Goal: Task Accomplishment & Management: Manage account settings

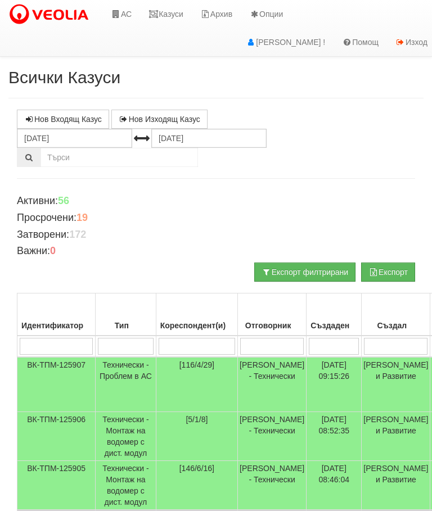
click at [125, 366] on td "Технически - Проблем в АС" at bounding box center [126, 384] width 61 height 55
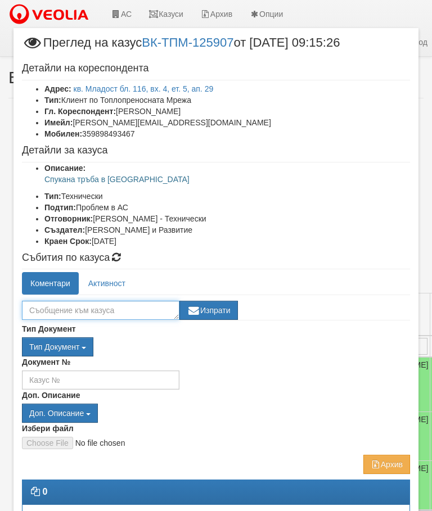
click at [57, 313] on textarea at bounding box center [100, 310] width 157 height 19
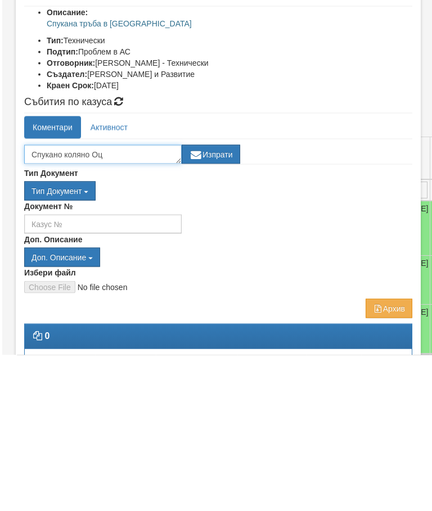
scroll to position [0, 1]
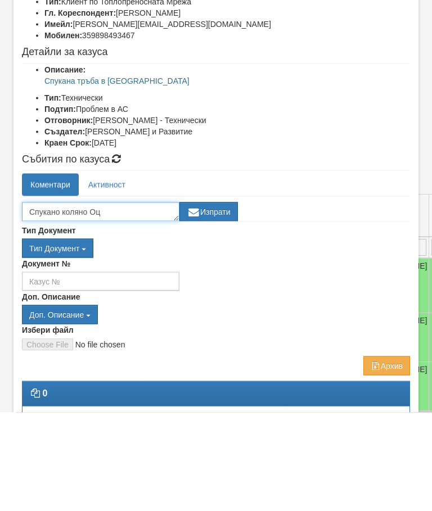
type textarea "Спукано коляно Оц"
click at [222, 301] on button "Изпрати" at bounding box center [208, 310] width 58 height 19
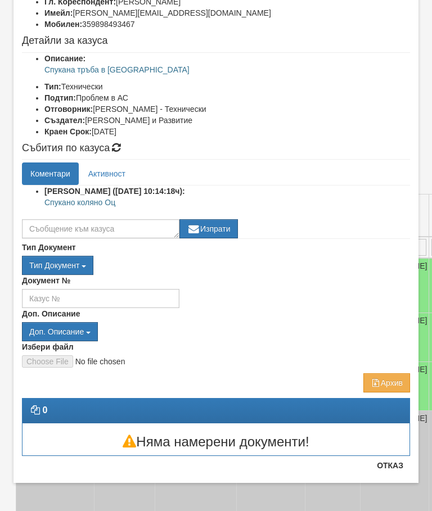
scroll to position [110, 0]
click at [401, 466] on button "Отказ" at bounding box center [390, 466] width 40 height 18
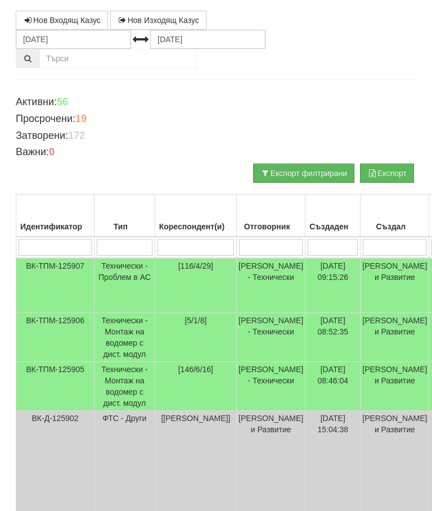
click at [115, 273] on td "Технически - Проблем в АС" at bounding box center [124, 285] width 61 height 55
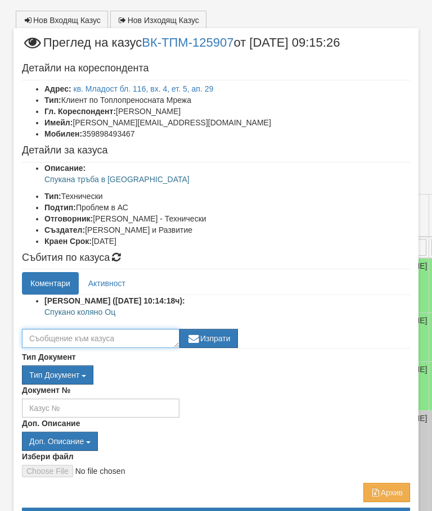
click at [47, 342] on textarea at bounding box center [100, 338] width 157 height 19
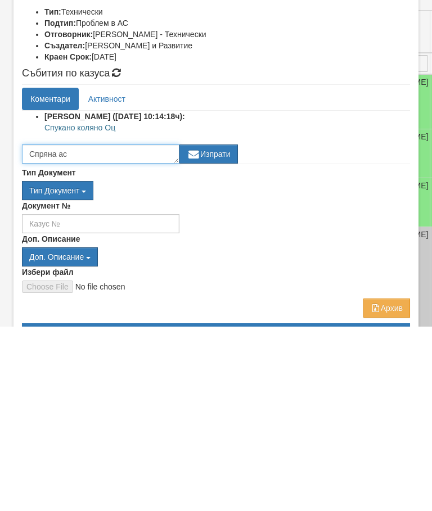
type textarea "Спряна ас"
click at [217, 329] on button "Изпрати" at bounding box center [208, 338] width 58 height 19
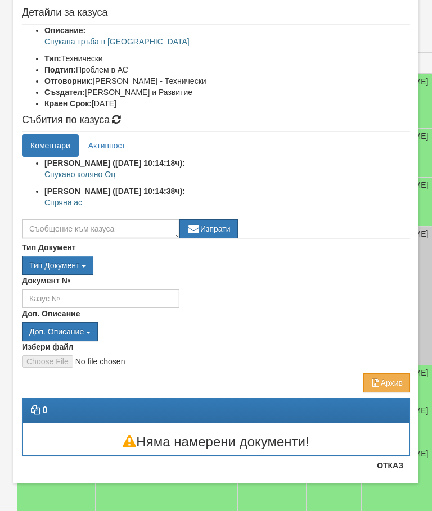
scroll to position [138, 0]
click at [393, 467] on button "Отказ" at bounding box center [390, 466] width 40 height 18
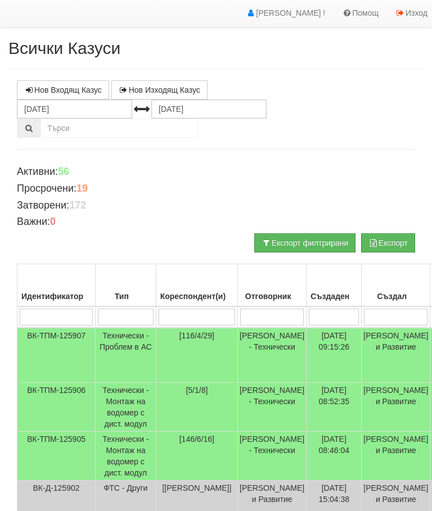
scroll to position [0, 0]
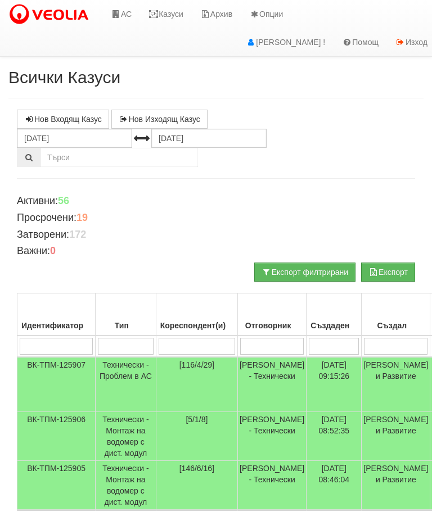
click at [163, 16] on link "Казуси" at bounding box center [166, 14] width 52 height 28
click at [170, 13] on link "Казуси" at bounding box center [166, 14] width 52 height 28
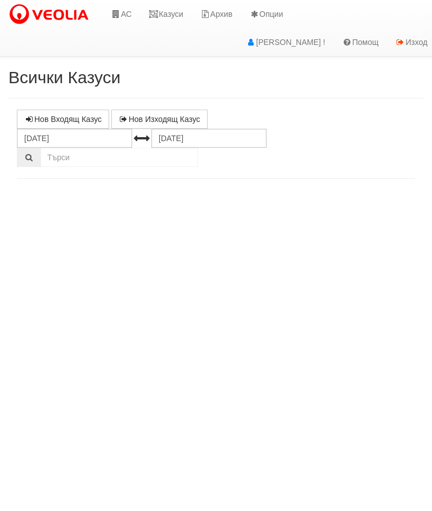
select select "10"
select select "1"
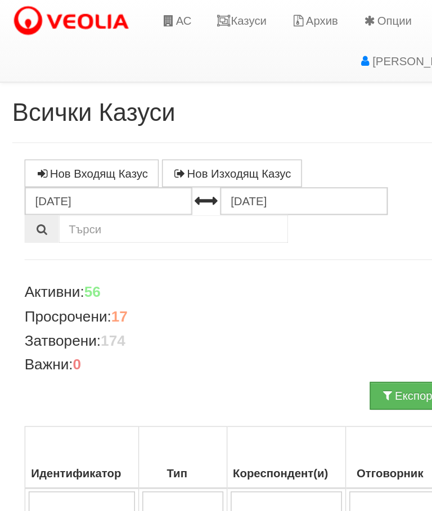
click at [168, 16] on link "Казуси" at bounding box center [166, 14] width 52 height 28
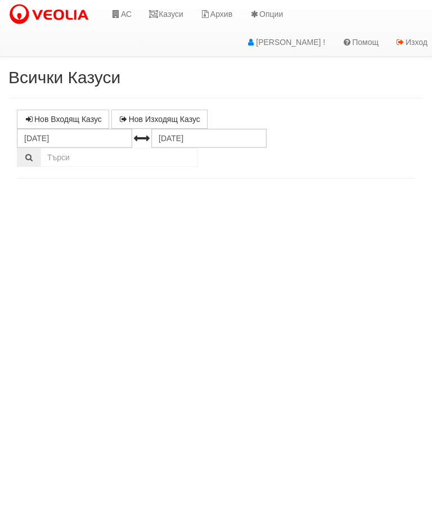
select select "10"
select select "1"
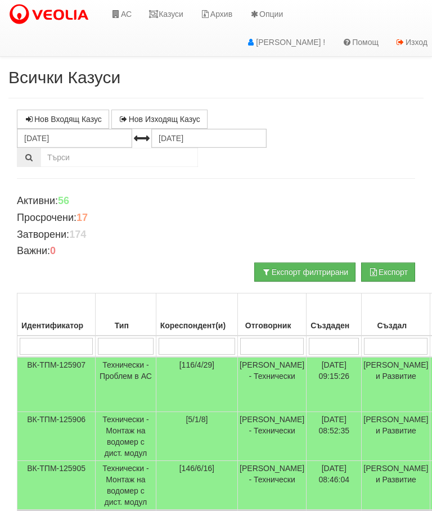
click at [159, 13] on icon at bounding box center [153, 14] width 10 height 8
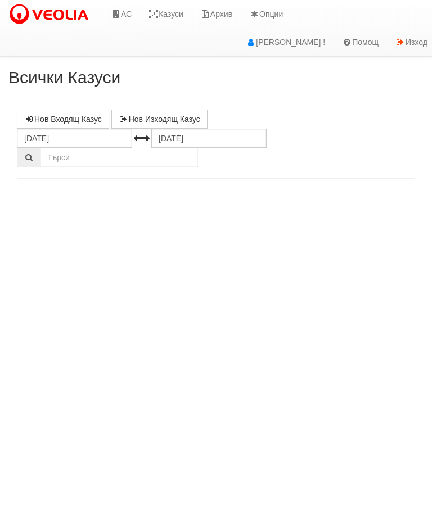
select select "10"
select select "1"
